Goal: Transaction & Acquisition: Purchase product/service

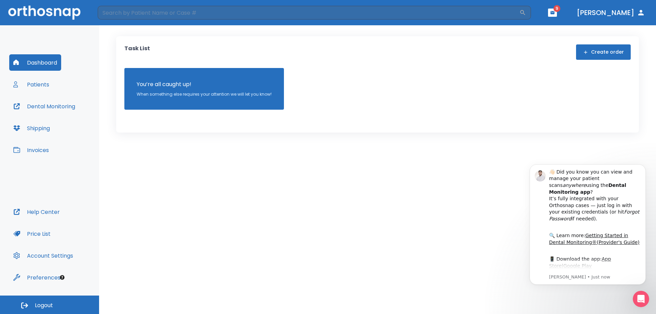
click at [31, 150] on button "Invoices" at bounding box center [31, 150] width 44 height 16
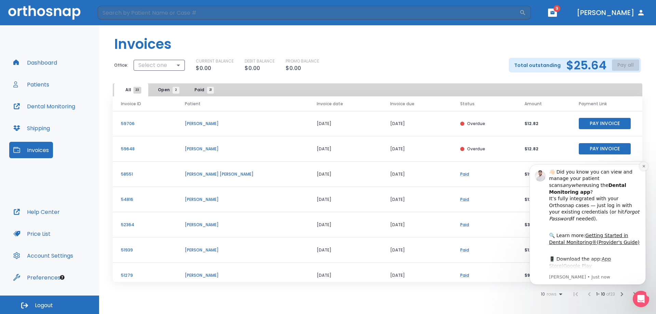
click at [644, 167] on icon "Dismiss notification" at bounding box center [644, 166] width 4 height 4
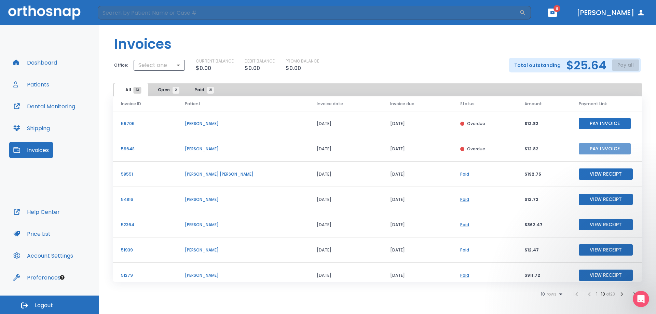
click at [600, 149] on button "Pay Invoice" at bounding box center [605, 148] width 52 height 11
click at [623, 66] on div "Total outstanding $25.64 Pay all" at bounding box center [575, 65] width 132 height 15
click at [543, 65] on p "Total outstanding" at bounding box center [537, 65] width 46 height 8
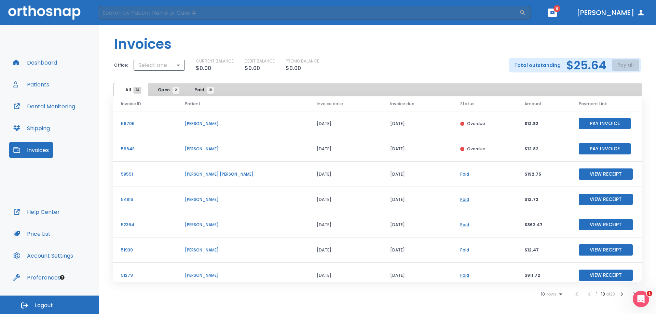
click at [629, 66] on div "Total outstanding $25.64 Pay all" at bounding box center [575, 65] width 132 height 15
click at [641, 298] on icon "Open Intercom Messenger" at bounding box center [639, 297] width 11 height 11
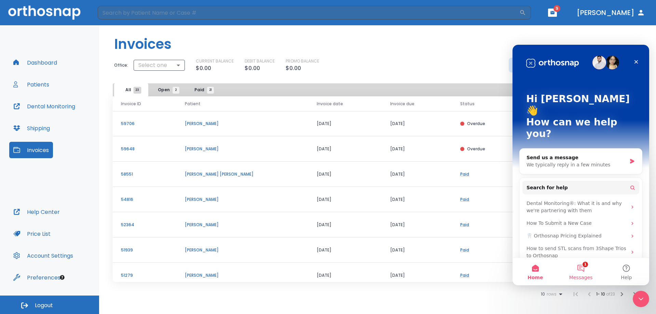
click at [583, 274] on button "1 Messages" at bounding box center [580, 271] width 45 height 27
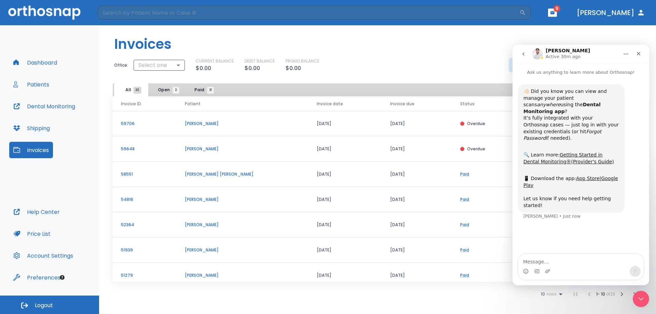
click at [522, 53] on icon "go back" at bounding box center [523, 53] width 5 height 5
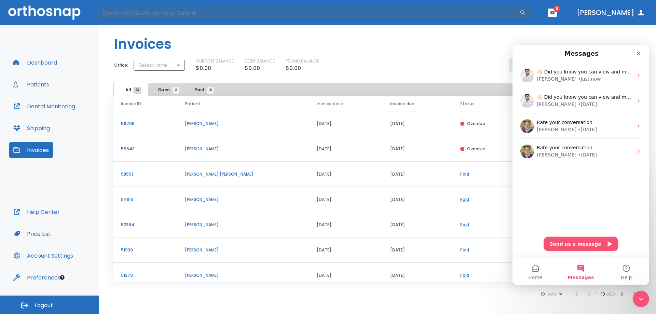
click at [575, 242] on button "Send us a message" at bounding box center [581, 244] width 74 height 14
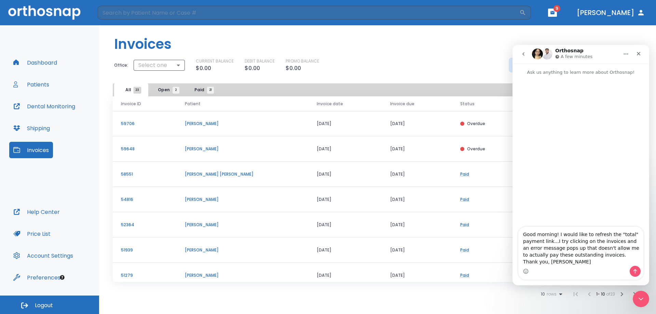
type textarea "Good morning! I would like to refresh the "total" payment link...I try clicking…"
click at [637, 272] on icon "Send a message…" at bounding box center [634, 270] width 5 height 5
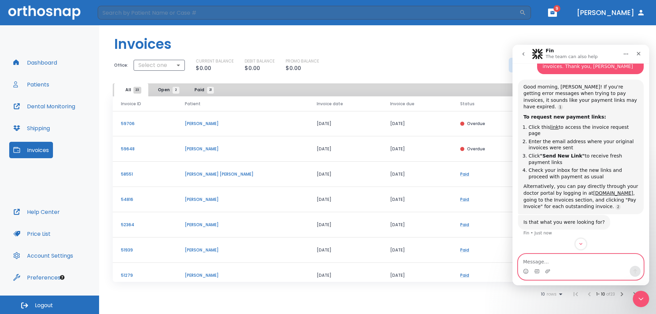
scroll to position [77, 0]
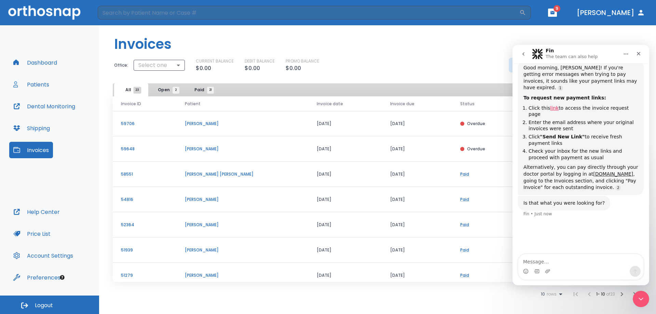
click at [551, 105] on link "link" at bounding box center [554, 107] width 9 height 5
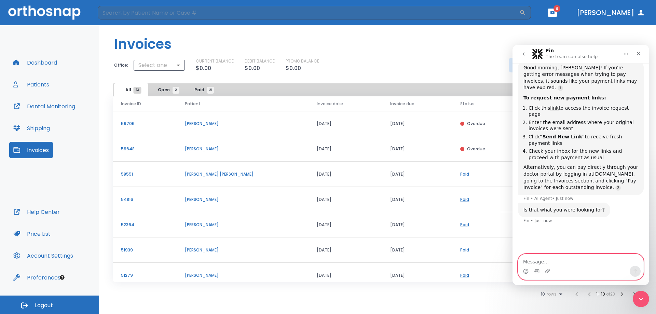
click at [561, 261] on textarea "Message…" at bounding box center [580, 260] width 125 height 12
type textarea "n"
type textarea "I"
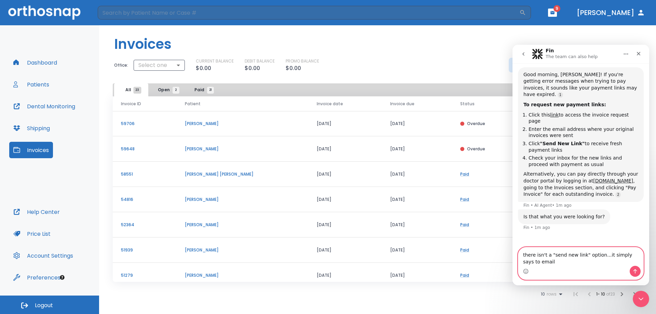
type textarea "there isn't a "send new link" option...it simply says to email"
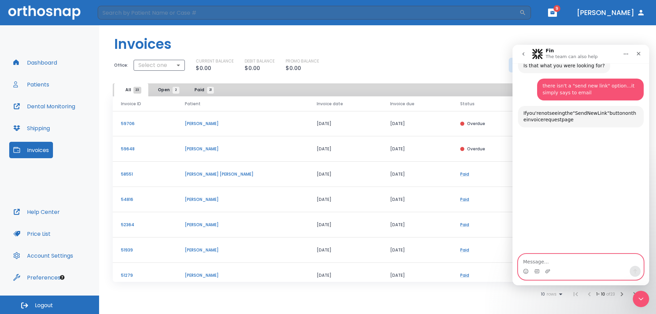
scroll to position [226, 0]
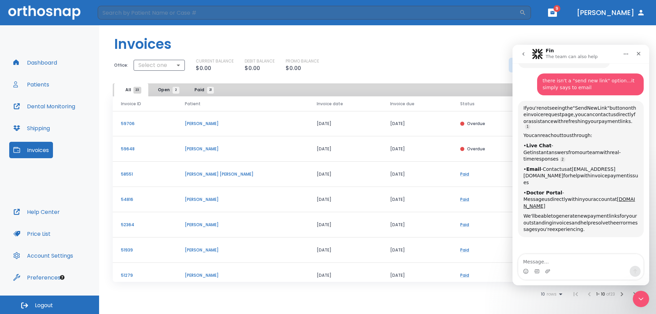
click at [540, 143] on b "Live Chat" at bounding box center [538, 145] width 25 height 5
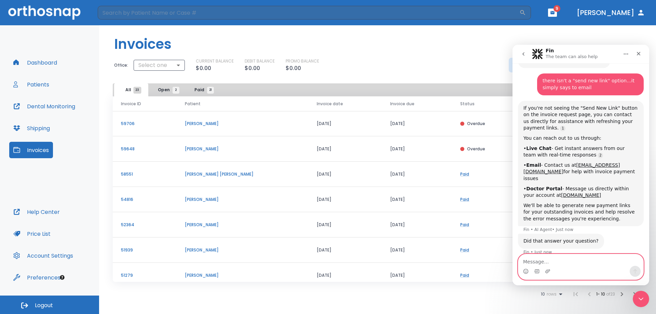
click at [550, 261] on textarea "Message…" at bounding box center [580, 260] width 125 height 12
type textarea "live chat"
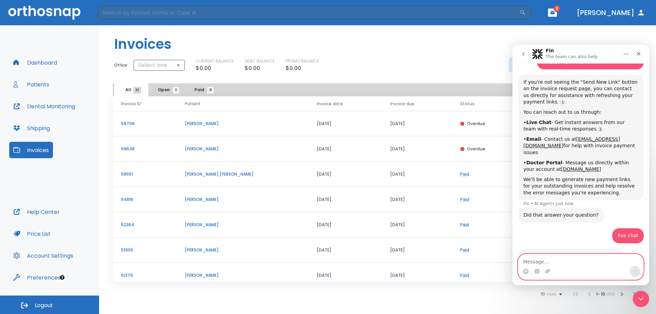
scroll to position [270, 0]
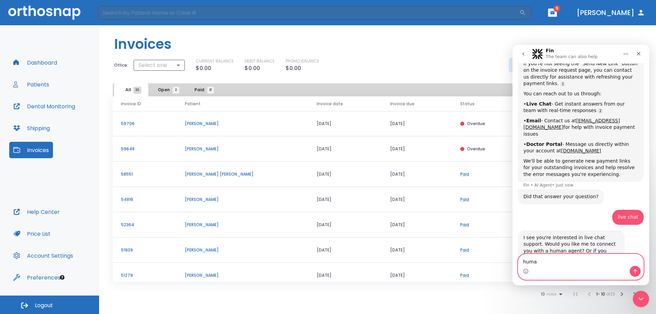
type textarea "human"
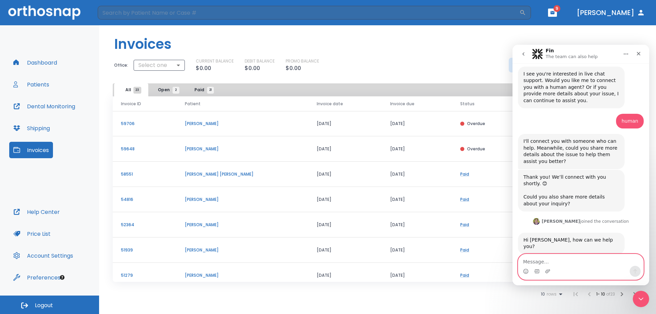
scroll to position [435, 0]
click at [551, 259] on textarea "Message…" at bounding box center [580, 260] width 125 height 12
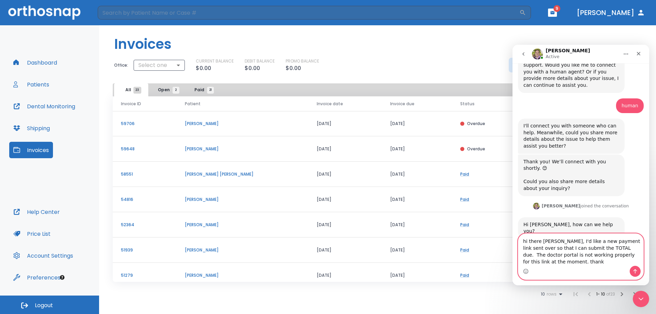
scroll to position [456, 0]
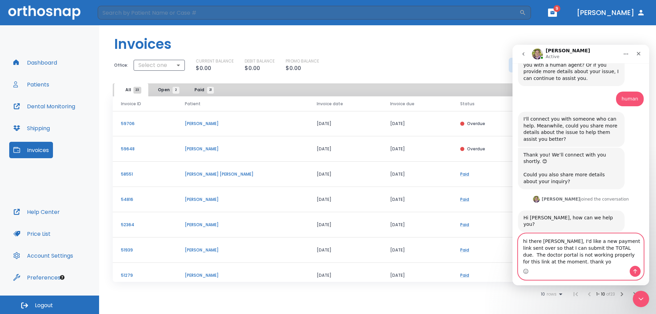
type textarea "hi there Michael, I'd like a new payment link sent over so that I can submit th…"
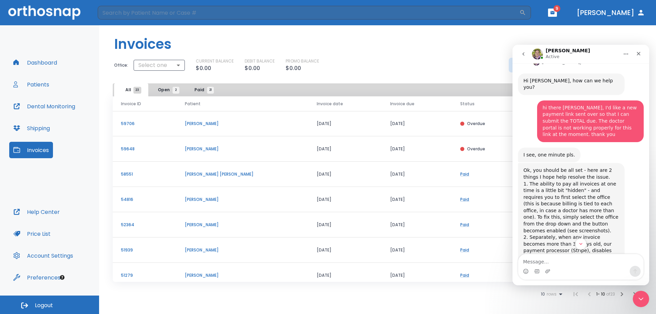
scroll to position [583, 0]
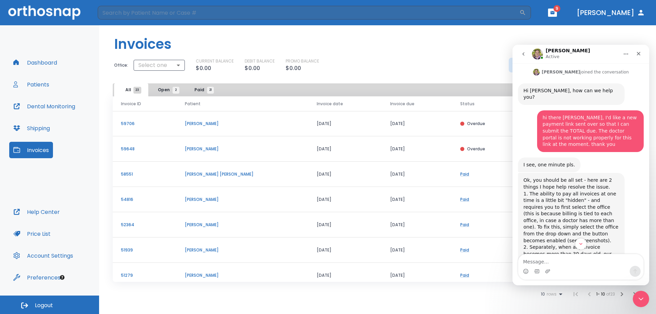
click at [435, 52] on header "Invoices" at bounding box center [377, 41] width 557 height 32
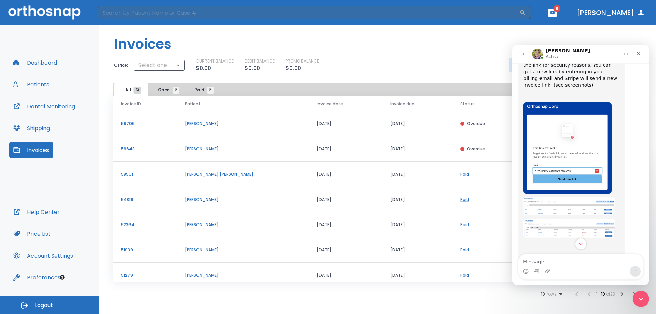
scroll to position [788, 0]
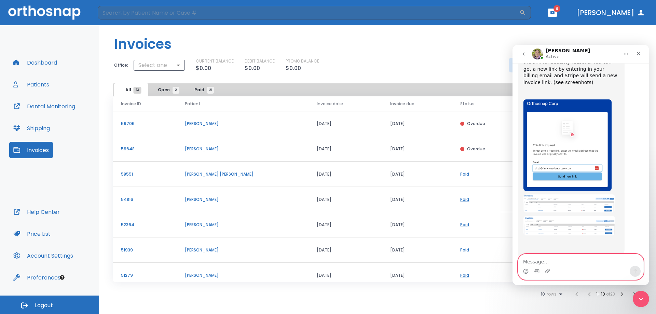
click at [575, 264] on textarea "Message…" at bounding box center [580, 260] width 125 height 12
click at [604, 261] on textarea "thanks, so the link in the email" at bounding box center [580, 260] width 125 height 12
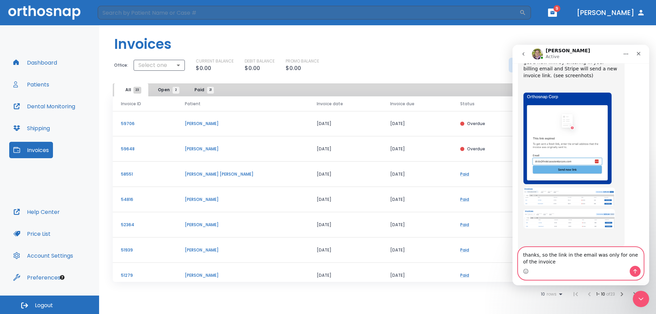
type textarea "thanks, so the link in the email was only for one of the invoices"
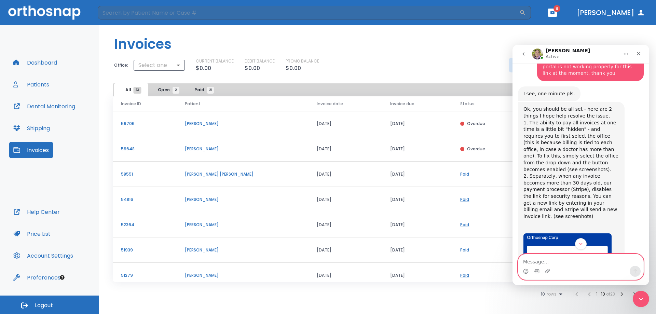
scroll to position [644, 0]
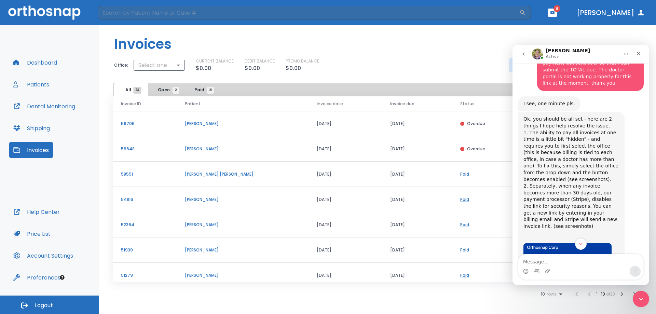
click at [472, 61] on div "CURRENT BALANCE $0.00 DEBIT BALANCE $0.00 PROMO BALANCE $0.00" at bounding box center [347, 65] width 302 height 14
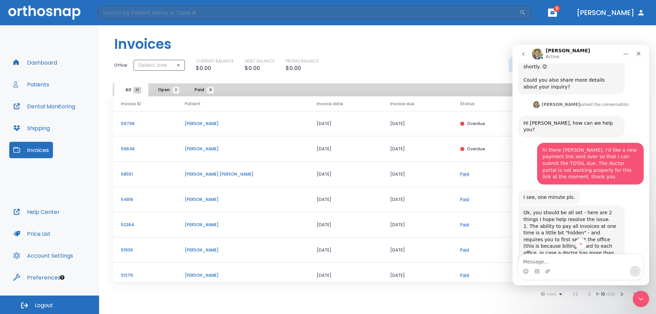
scroll to position [542, 0]
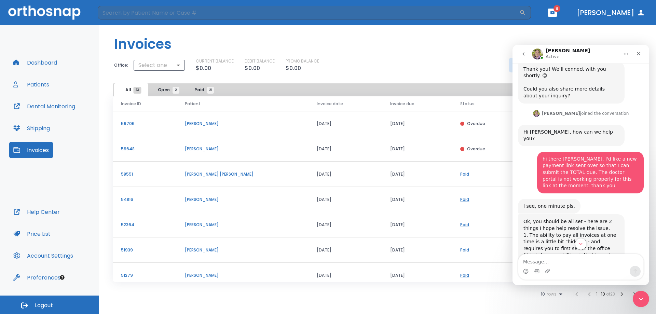
click at [626, 55] on icon "Home" at bounding box center [625, 53] width 5 height 5
click at [614, 70] on div "Expand window" at bounding box center [608, 71] width 49 height 7
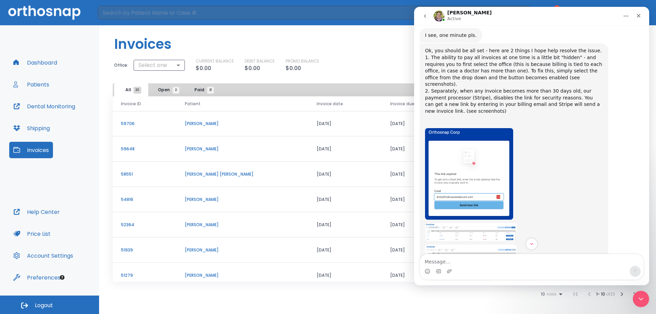
click at [626, 15] on icon "Home" at bounding box center [625, 15] width 5 height 5
click at [619, 34] on div "Collapse window" at bounding box center [608, 33] width 49 height 7
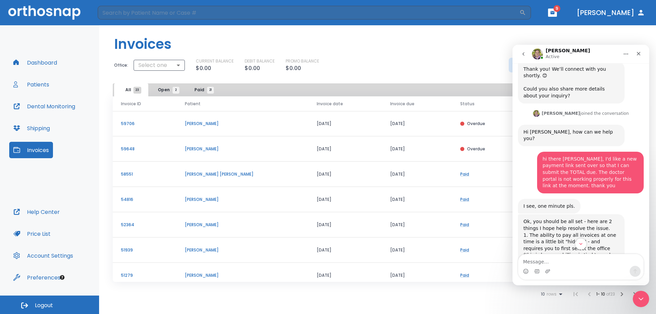
click at [605, 32] on header "Invoices" at bounding box center [377, 41] width 557 height 32
click at [469, 59] on div "CURRENT BALANCE $0.00 DEBIT BALANCE $0.00 PROMO BALANCE $0.00" at bounding box center [347, 65] width 302 height 14
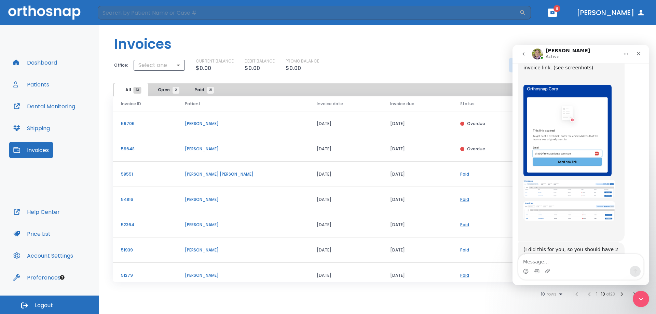
scroll to position [815, 0]
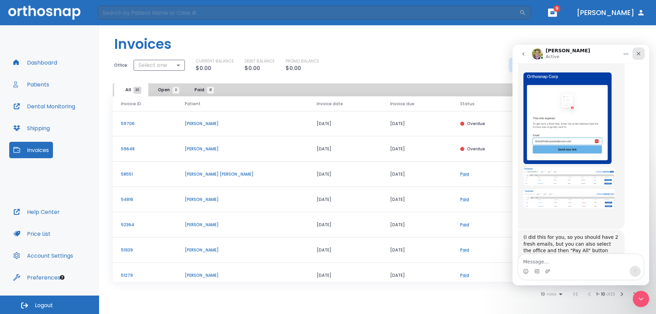
click at [640, 54] on icon "Close" at bounding box center [638, 53] width 5 height 5
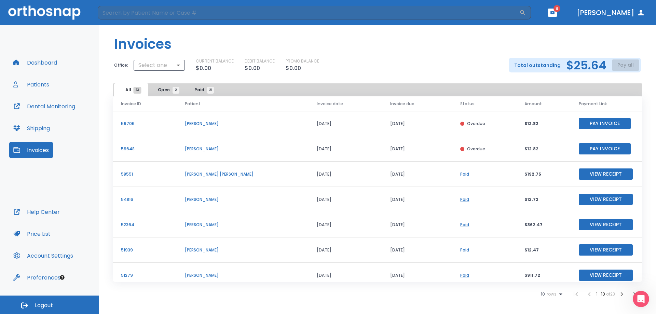
scroll to position [801, 0]
click at [629, 63] on div "Total outstanding $25.64 Pay all" at bounding box center [575, 65] width 132 height 15
click at [561, 67] on p "Total outstanding" at bounding box center [537, 65] width 46 height 8
click at [625, 13] on button "[PERSON_NAME]" at bounding box center [611, 12] width 74 height 12
click at [640, 13] on icon "button" at bounding box center [641, 13] width 8 height 8
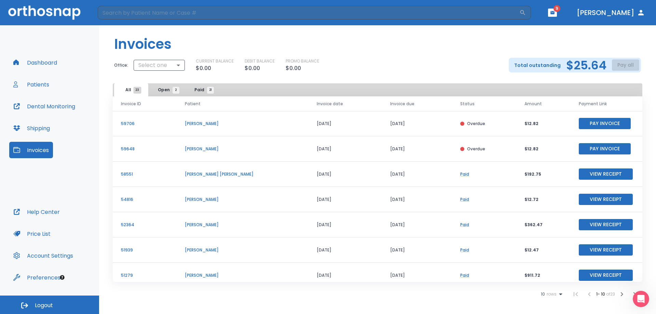
click at [41, 151] on button "Invoices" at bounding box center [31, 150] width 44 height 16
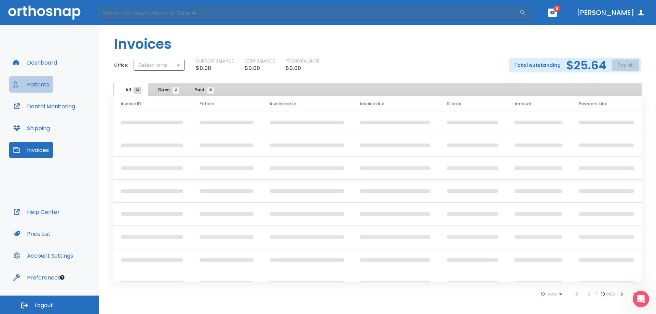
click at [43, 83] on button "Patients" at bounding box center [31, 84] width 44 height 16
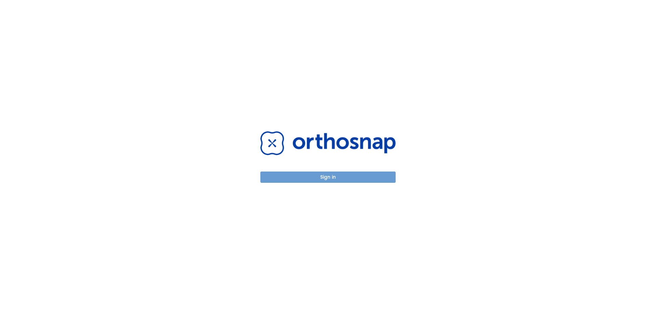
click at [342, 182] on button "Sign in" at bounding box center [327, 176] width 135 height 11
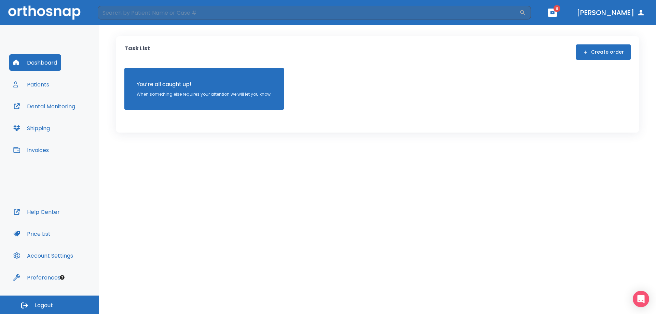
click at [635, 14] on button "[PERSON_NAME]" at bounding box center [611, 12] width 74 height 12
click at [41, 152] on button "Invoices" at bounding box center [31, 150] width 44 height 16
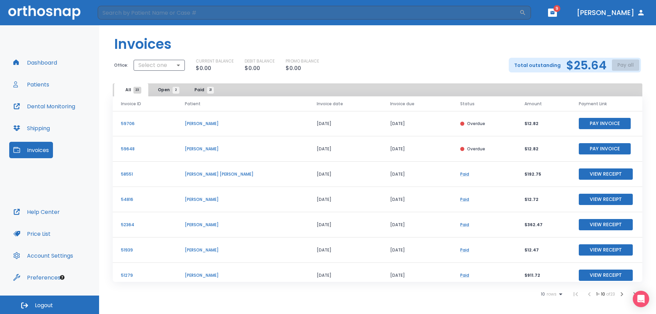
click at [629, 61] on div "Total outstanding $25.64 Pay all" at bounding box center [575, 65] width 132 height 15
click at [180, 66] on body "​ 9 [PERSON_NAME] Dashboard Patients Dental Monitoring Shipping Invoices Help C…" at bounding box center [328, 157] width 656 height 314
click at [179, 94] on li "[PERSON_NAME] DDS" at bounding box center [157, 93] width 69 height 12
type input "2550"
click at [626, 64] on button "Pay all" at bounding box center [625, 64] width 27 height 11
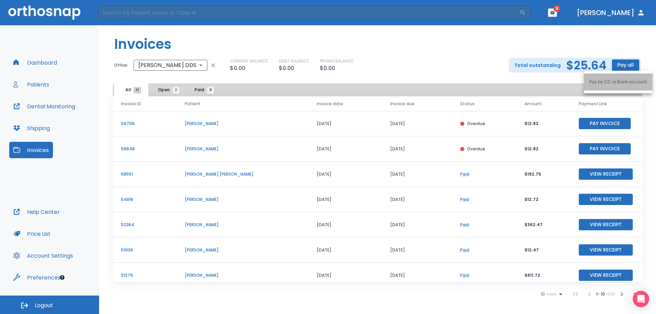
click at [624, 83] on p "Pay by CC or Bank account" at bounding box center [617, 82] width 57 height 6
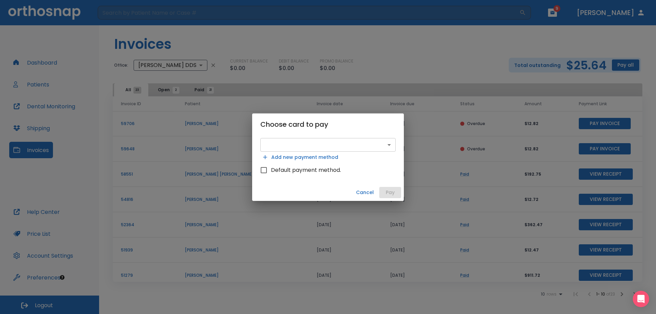
click at [391, 146] on body "​ 9 [PERSON_NAME] Dashboard Patients Dental Monitoring Shipping Invoices Help C…" at bounding box center [328, 157] width 656 height 314
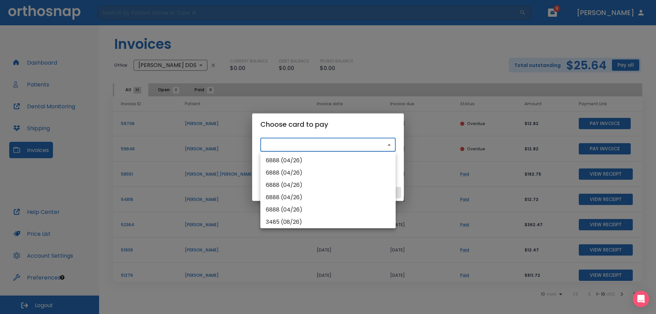
click at [305, 161] on li "6888 (04/26)" at bounding box center [327, 160] width 135 height 12
type input "src_1RW2e2HMfdBZStQ170K00JKo"
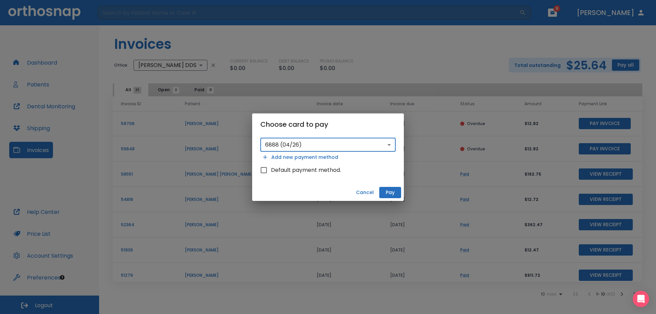
click at [309, 169] on span "Default payment method." at bounding box center [306, 170] width 70 height 8
click at [271, 169] on input "Default payment method." at bounding box center [264, 170] width 14 height 14
checkbox input "true"
click at [390, 194] on button "Pay" at bounding box center [390, 192] width 22 height 11
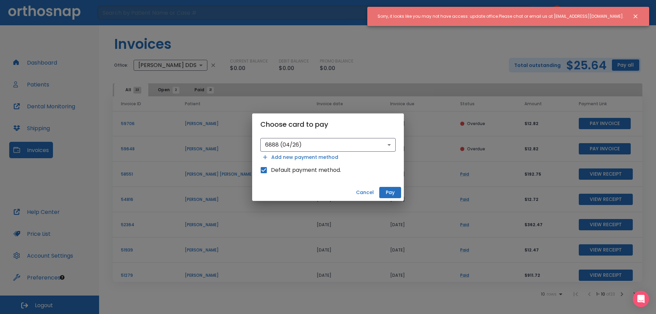
click at [366, 191] on button "Cancel" at bounding box center [364, 192] width 23 height 11
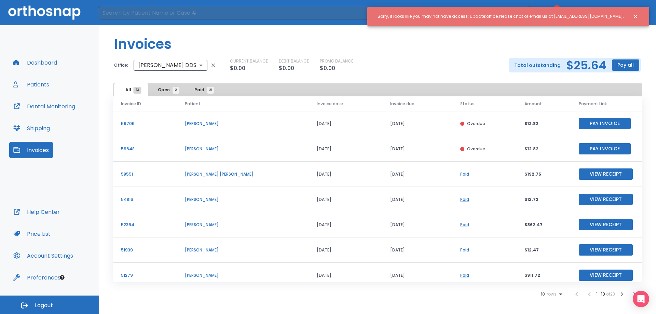
click at [424, 70] on div "CURRENT BALANCE $0.00 DEBIT BALANCE $0.00 PROMO BALANCE $0.00" at bounding box center [364, 65] width 268 height 14
